Goal: Browse casually

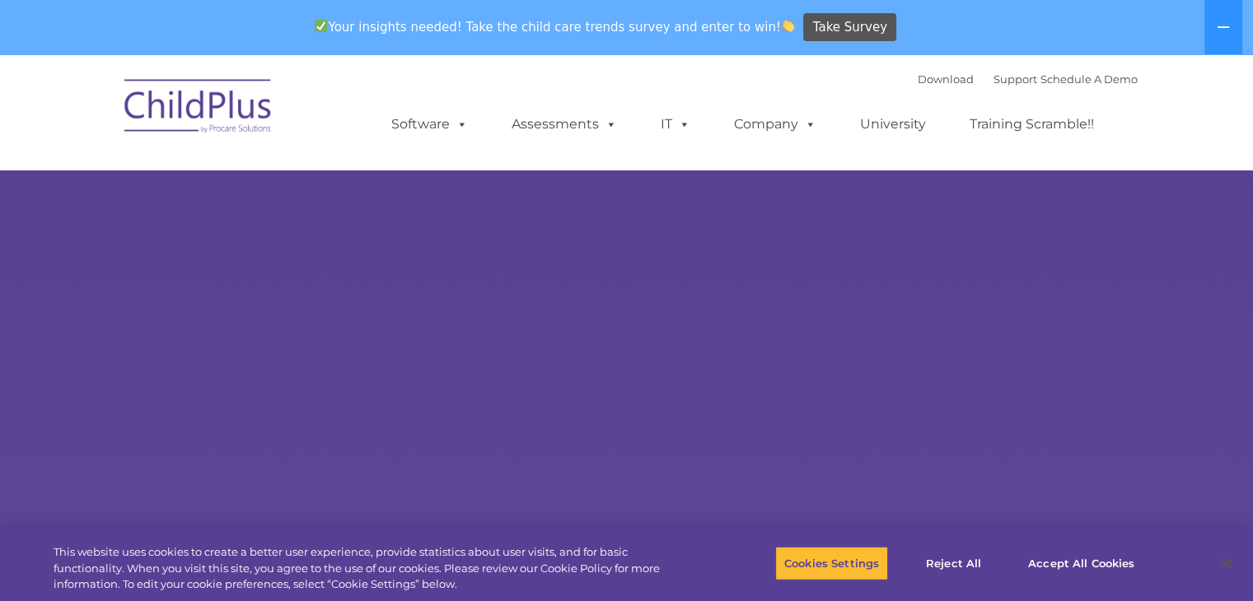
select select "MEDIUM"
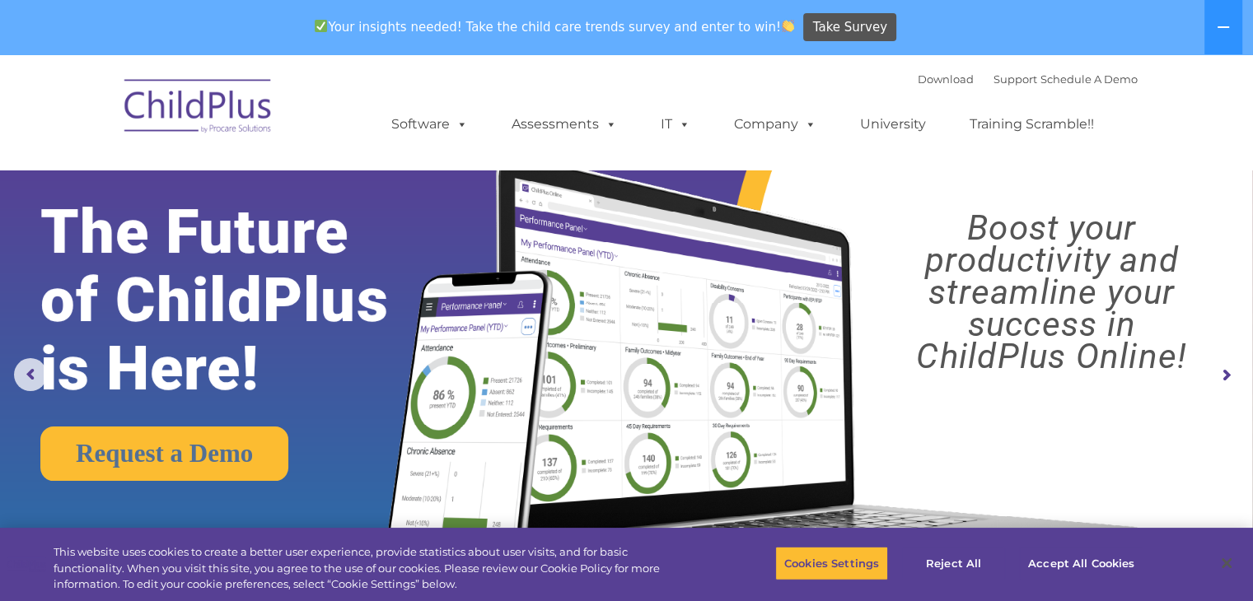
click at [222, 130] on img at bounding box center [198, 109] width 165 height 82
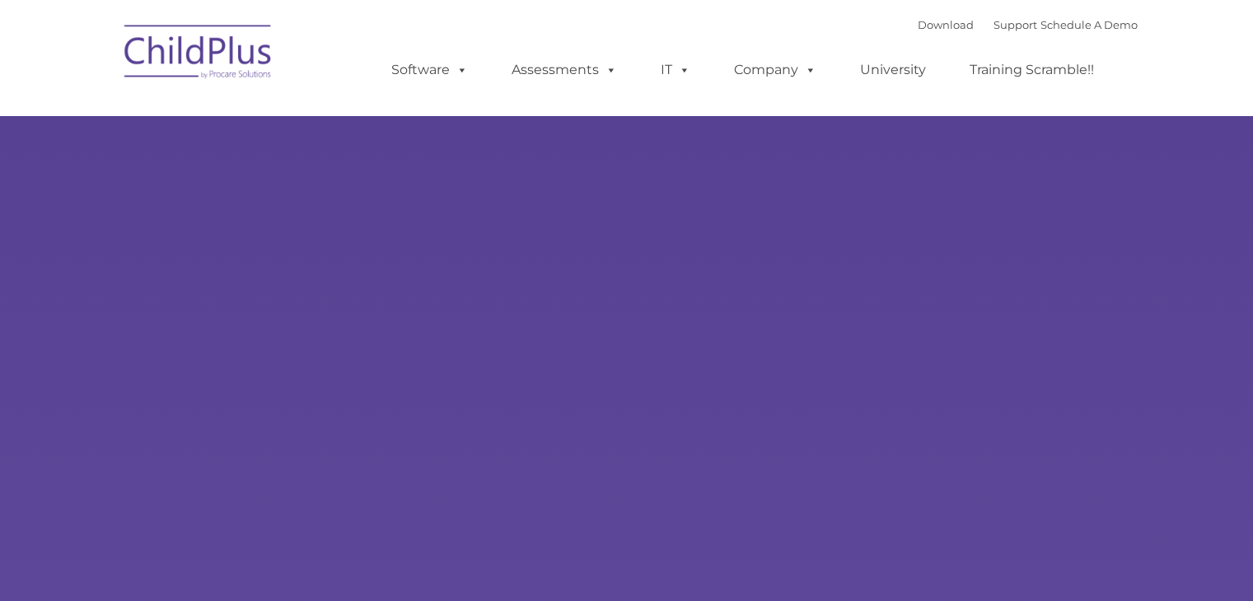
type input ""
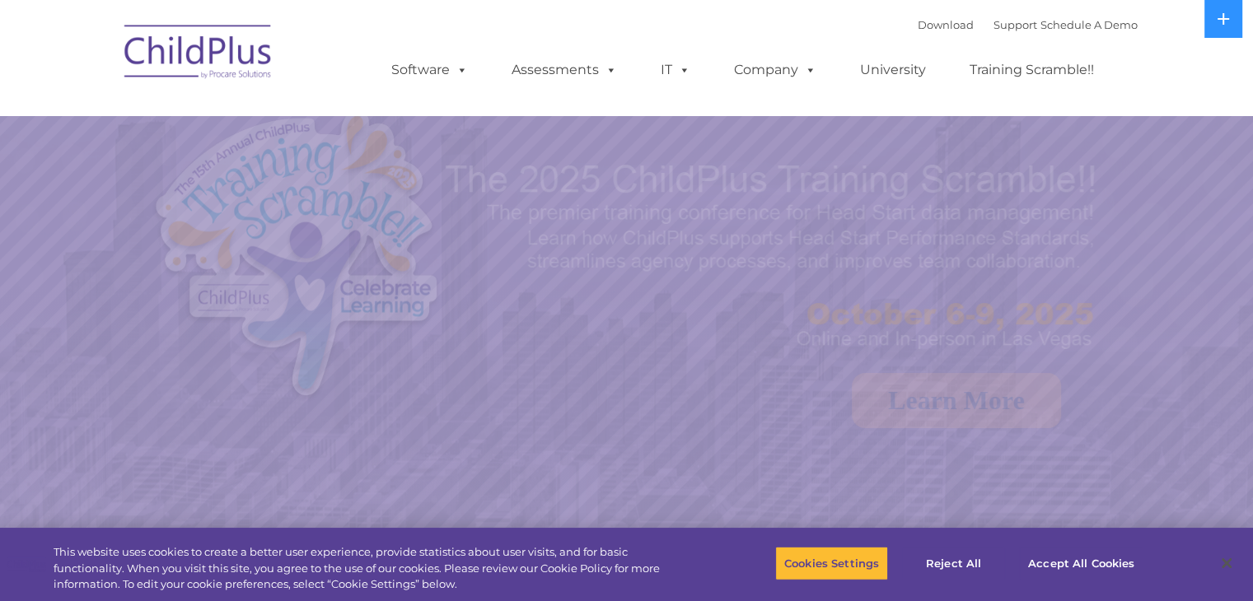
select select "MEDIUM"
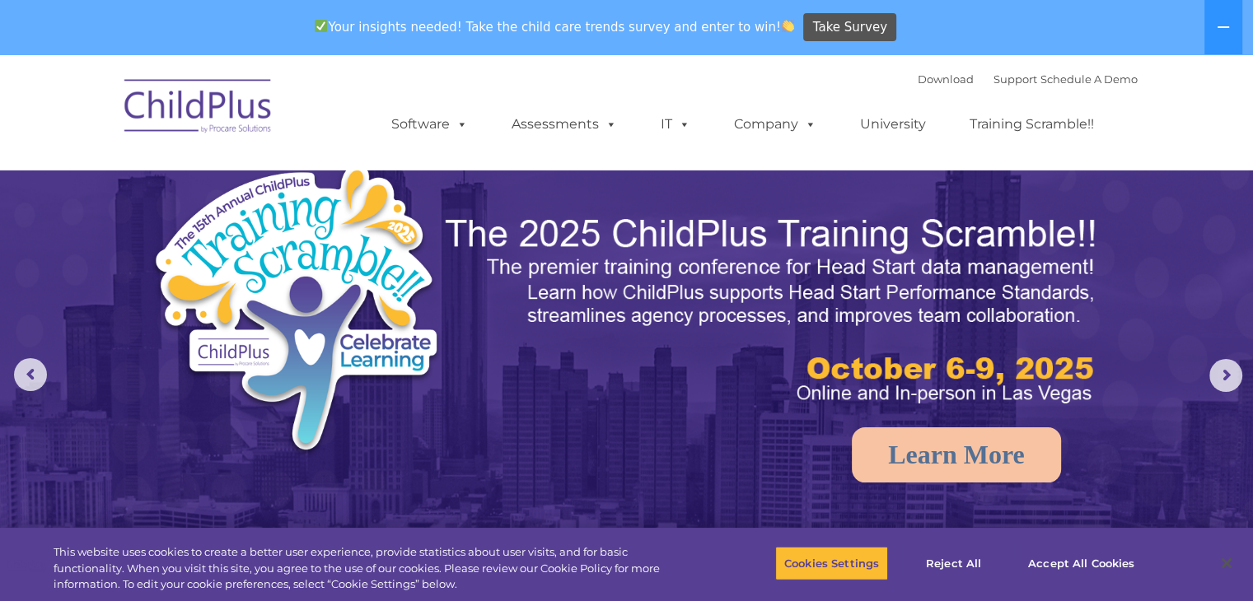
click at [201, 111] on img at bounding box center [198, 109] width 165 height 82
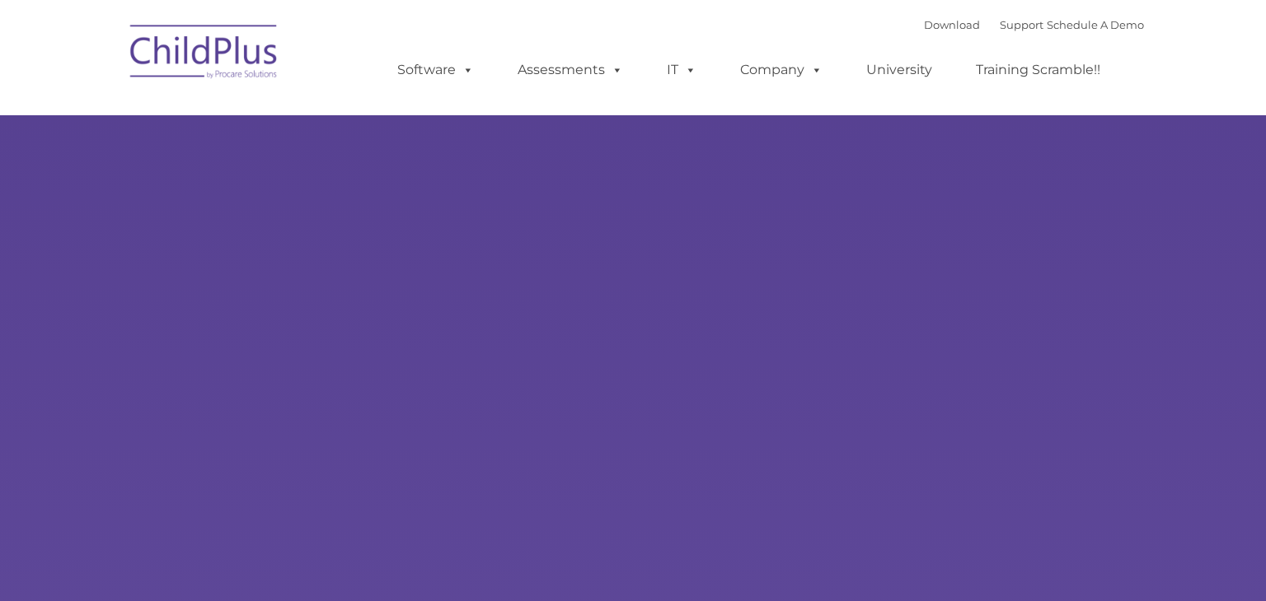
type input ""
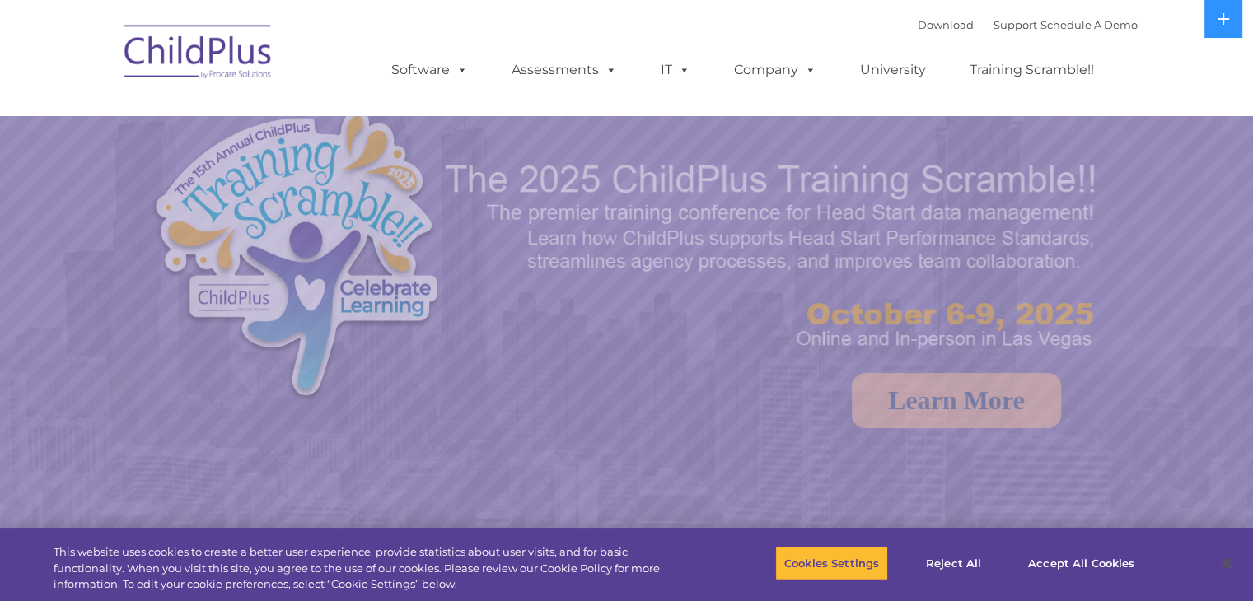
select select "MEDIUM"
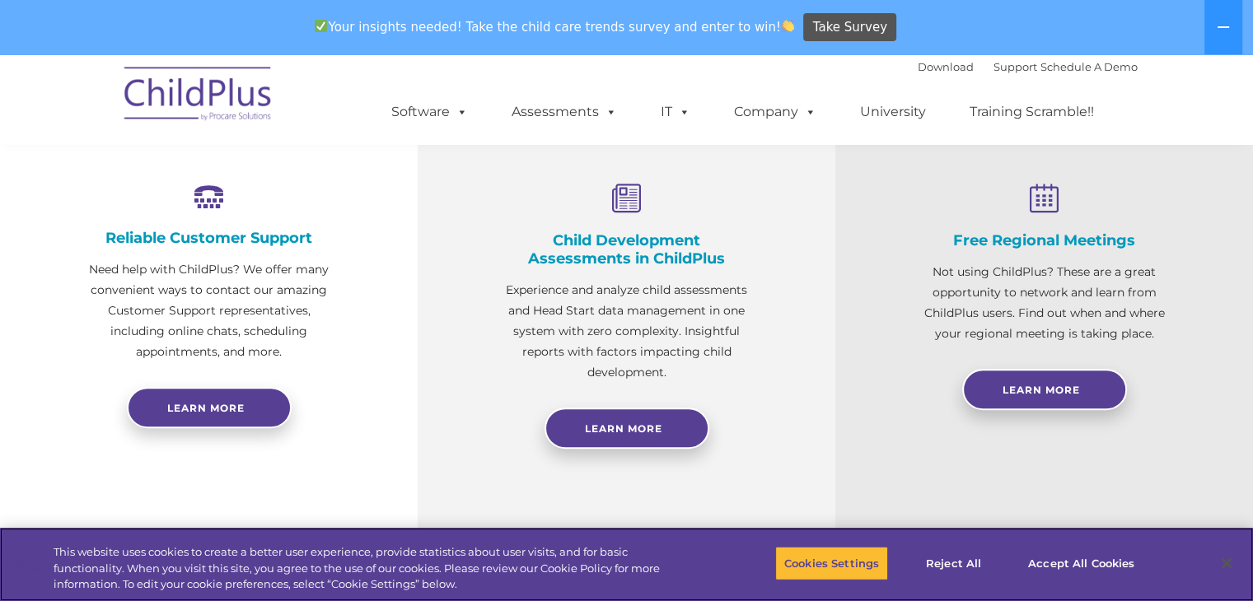
scroll to position [605, 0]
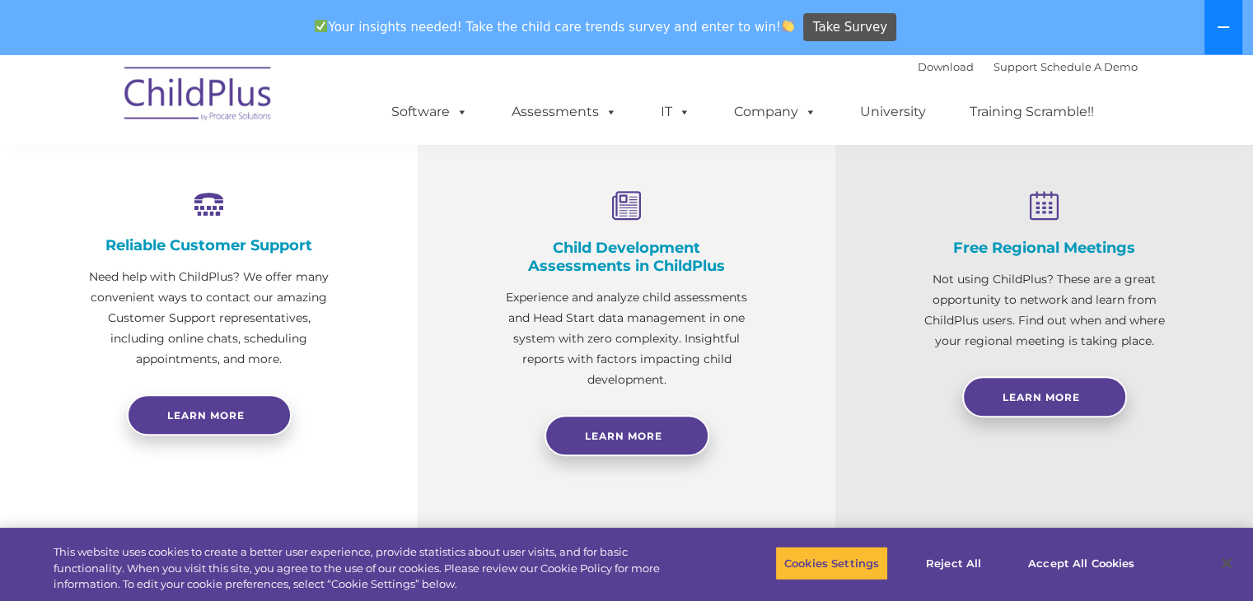
click at [1230, 29] on button at bounding box center [1224, 27] width 38 height 54
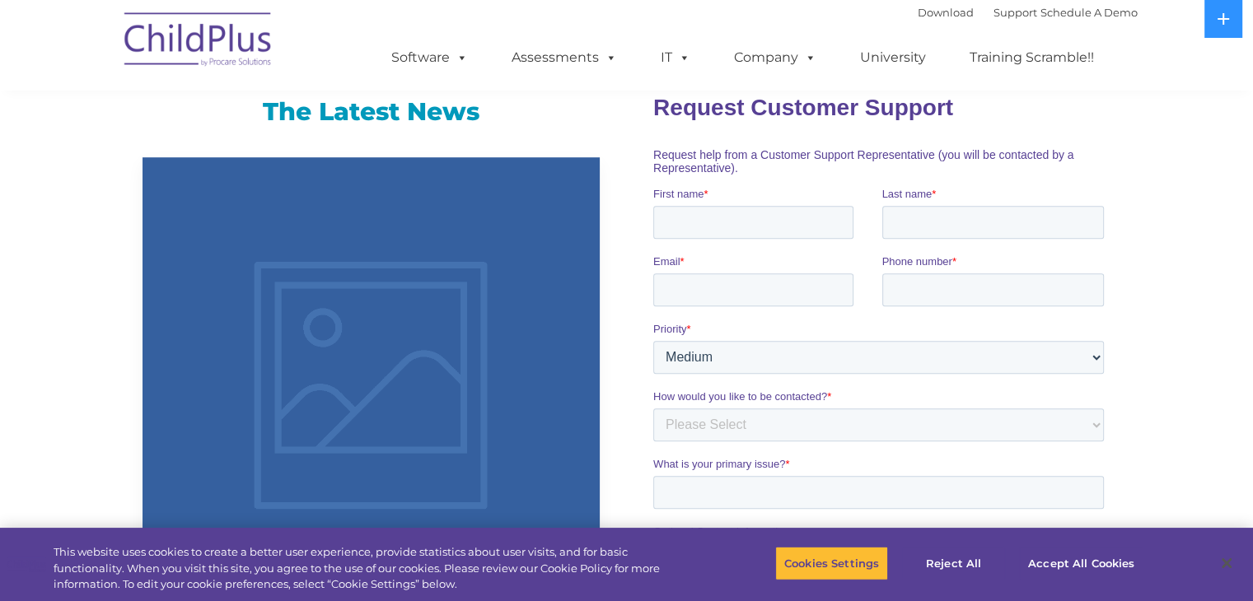
scroll to position [1060, 0]
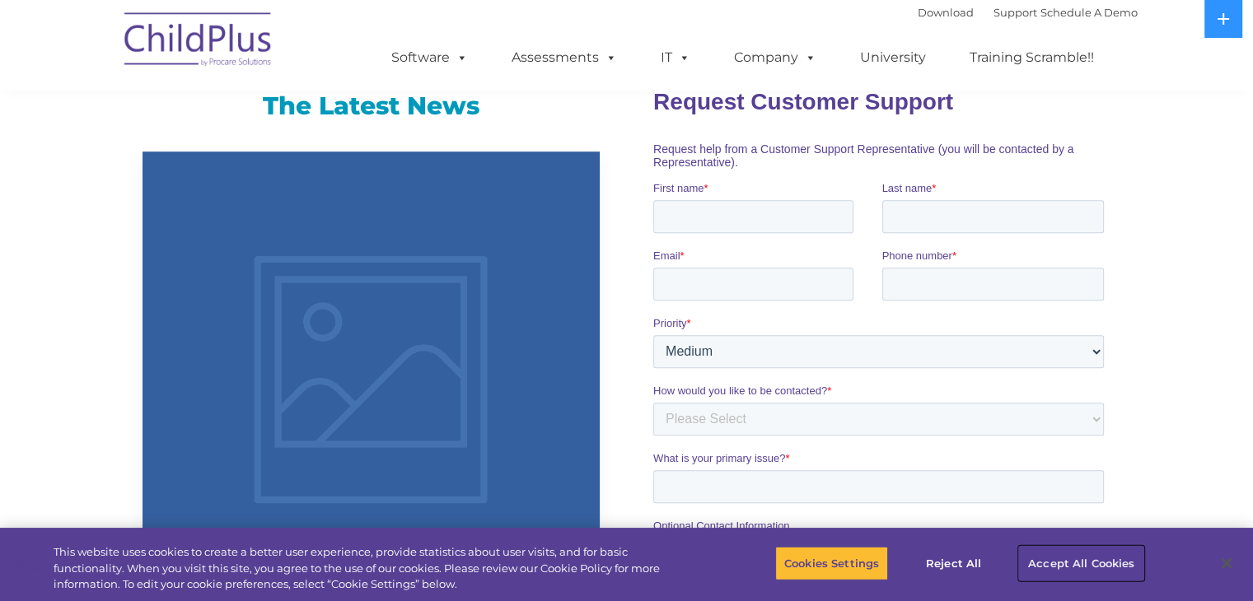
click at [1050, 558] on button "Accept All Cookies" at bounding box center [1081, 563] width 124 height 35
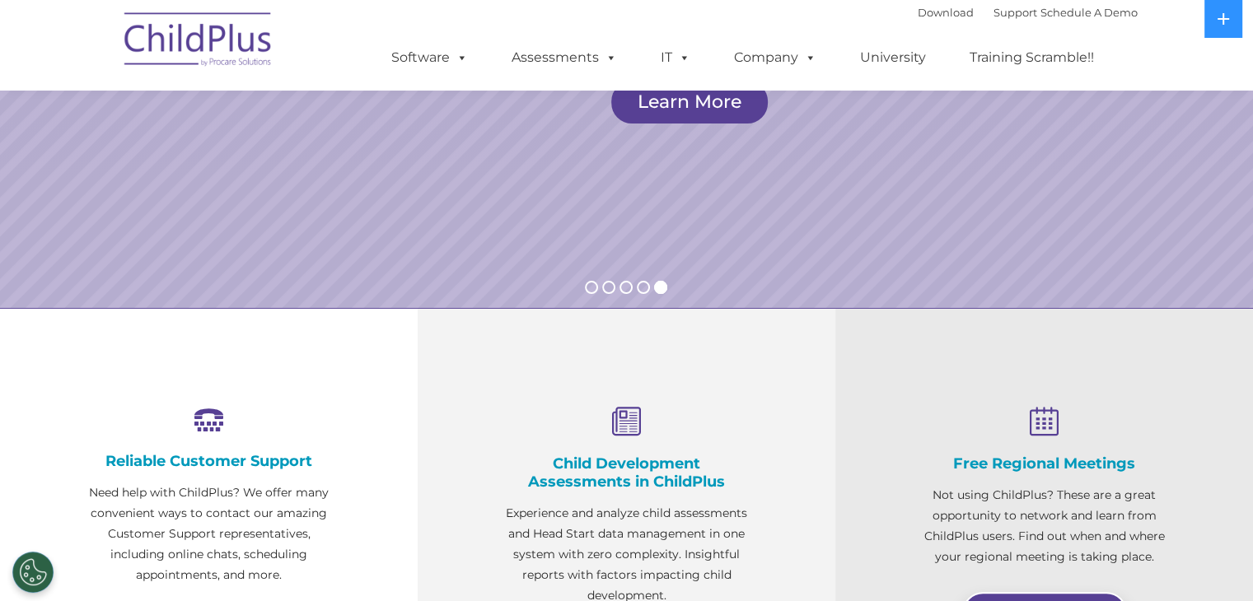
scroll to position [0, 0]
